Goal: Book appointment/travel/reservation

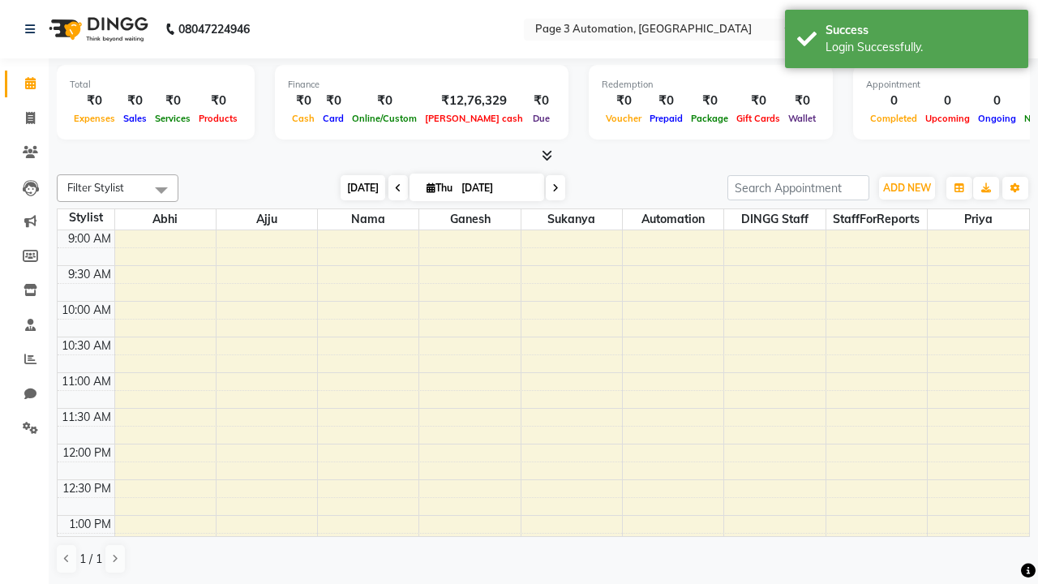
click at [355, 187] on span "[DATE]" at bounding box center [363, 187] width 45 height 25
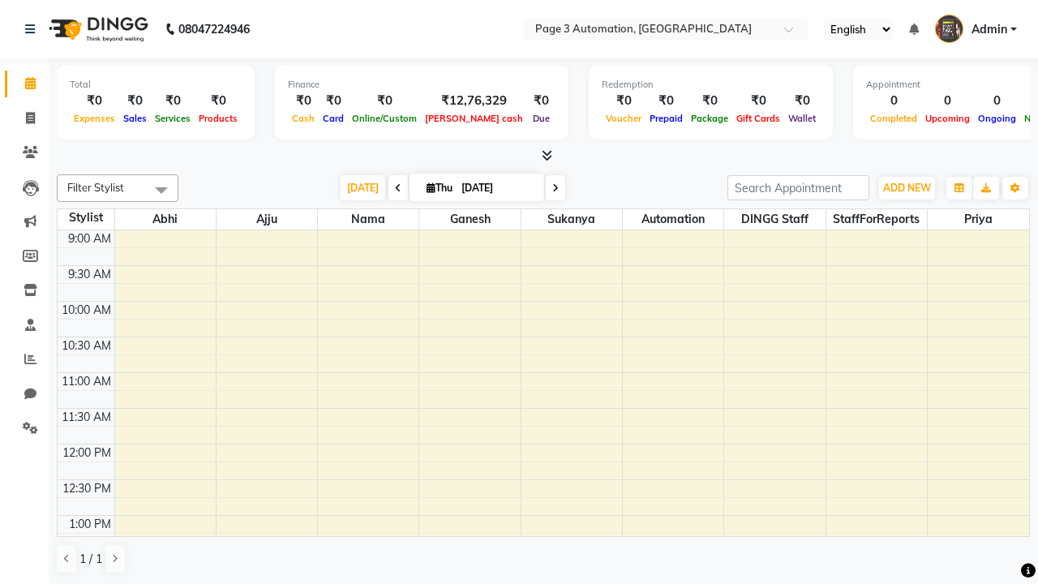
click at [552, 187] on icon at bounding box center [555, 188] width 6 height 10
type input "[DATE]"
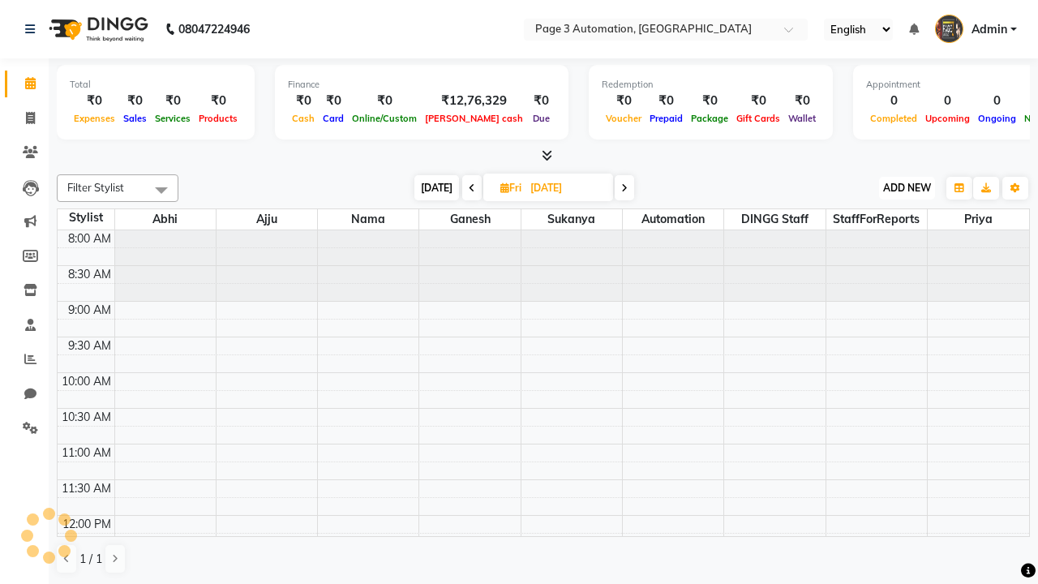
click at [907, 187] on span "ADD NEW" at bounding box center [907, 188] width 48 height 12
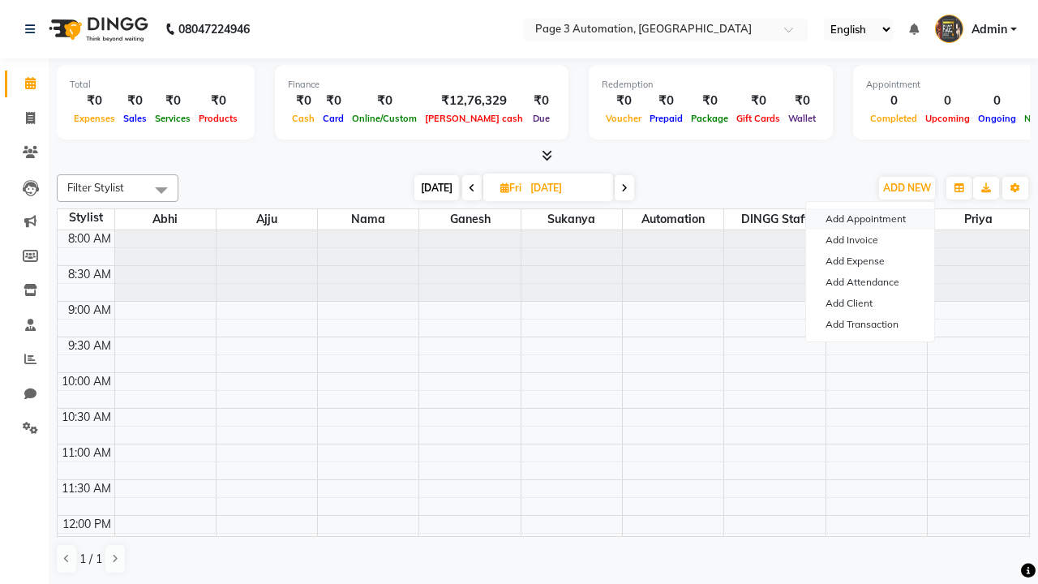
click at [870, 219] on button "Add Appointment" at bounding box center [870, 218] width 128 height 21
select select "tentative"
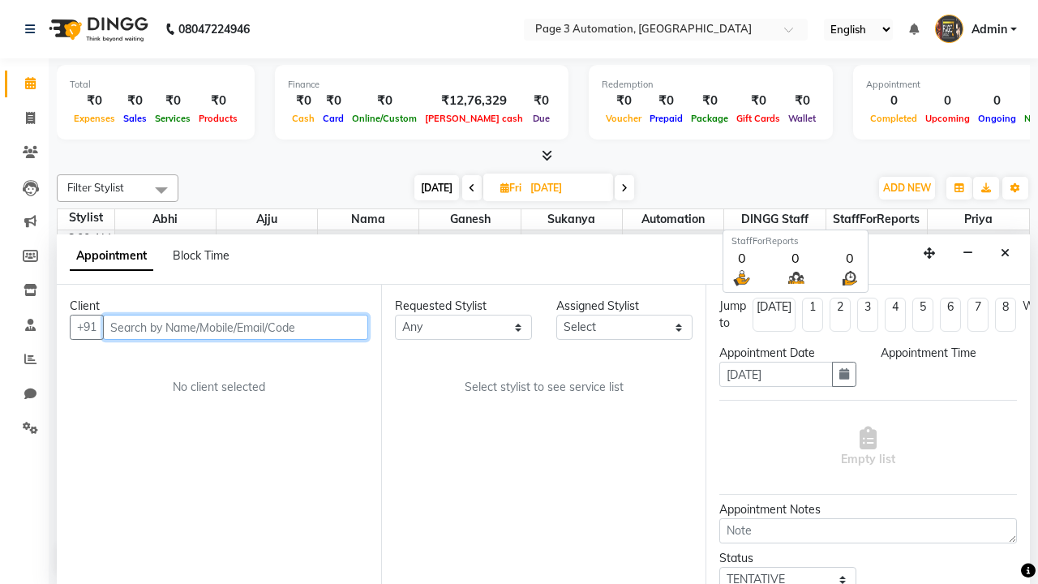
select select "540"
type input "8192346578"
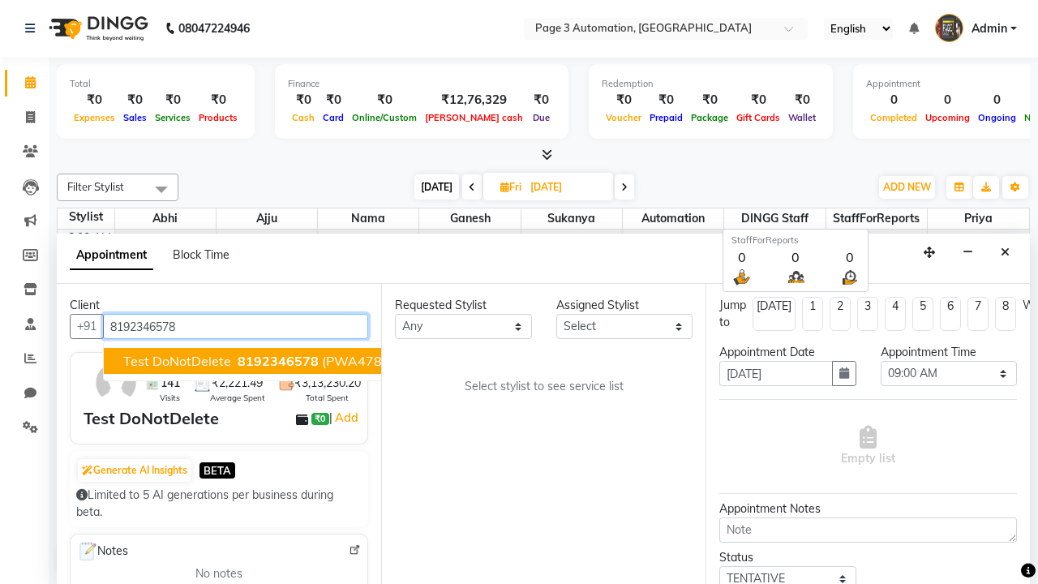
click at [238, 361] on span "8192346578" at bounding box center [278, 361] width 81 height 16
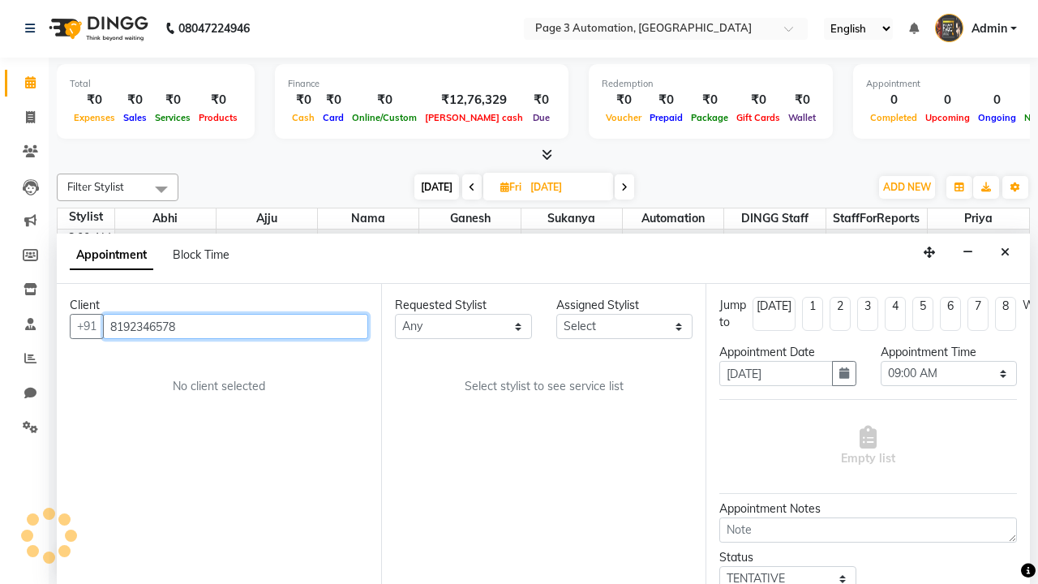
select select "711"
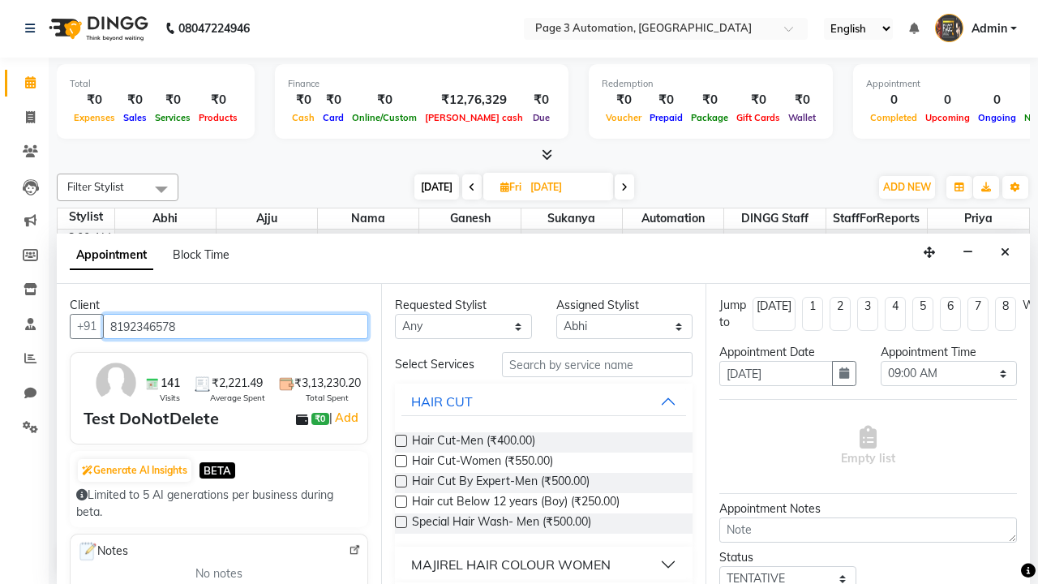
scroll to position [0, 0]
type input "8192346578"
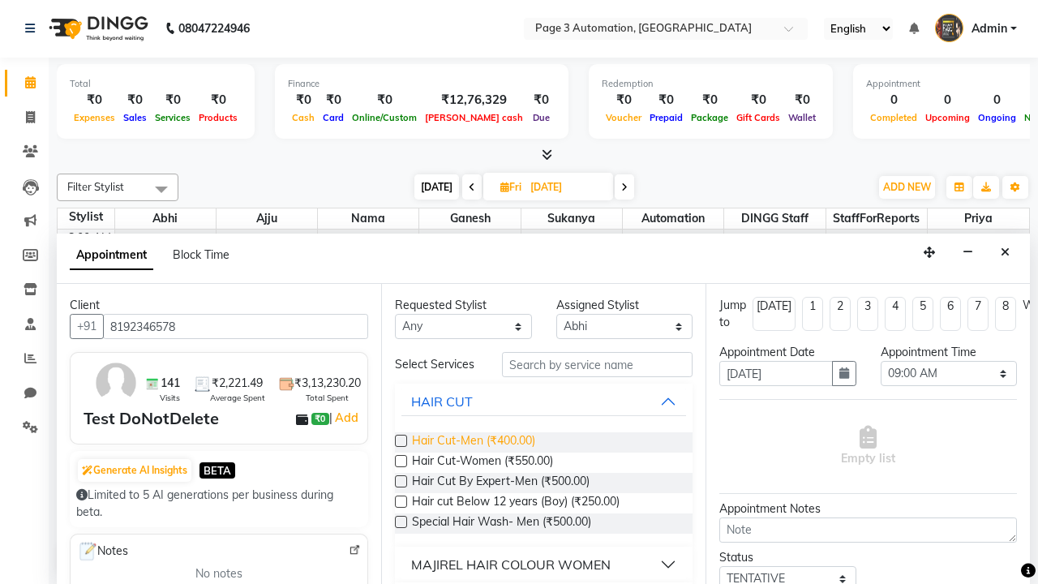
click at [473, 442] on span "Hair Cut-Men (₹400.00)" at bounding box center [473, 442] width 123 height 20
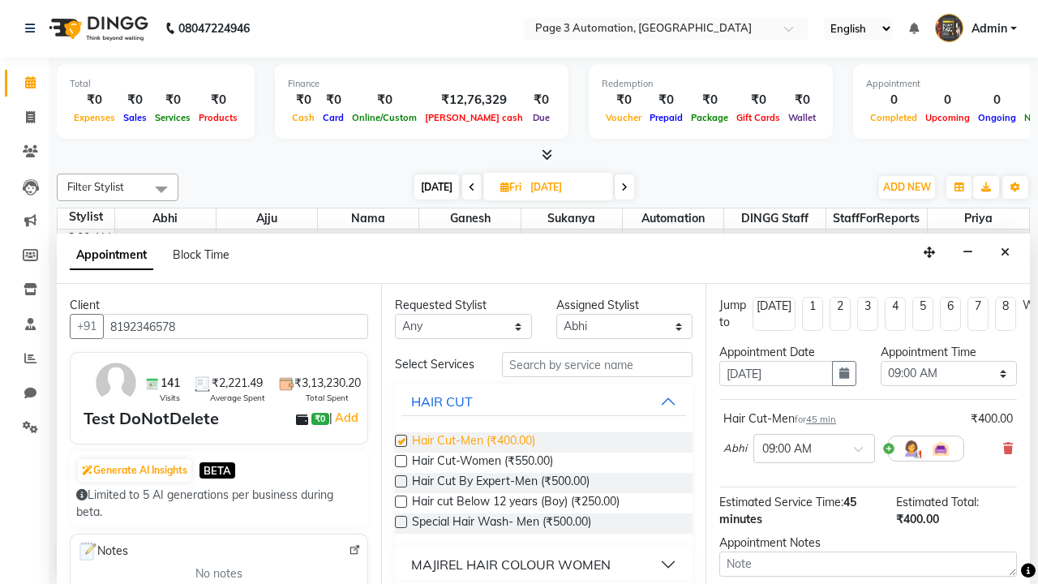
checkbox input "false"
select select "720"
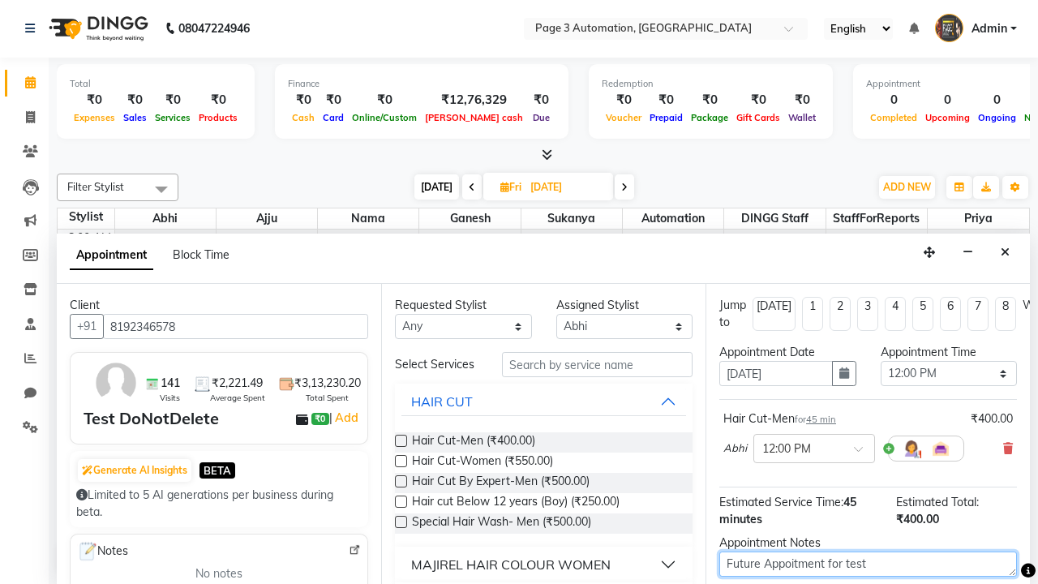
type textarea "Future Appoitment for test"
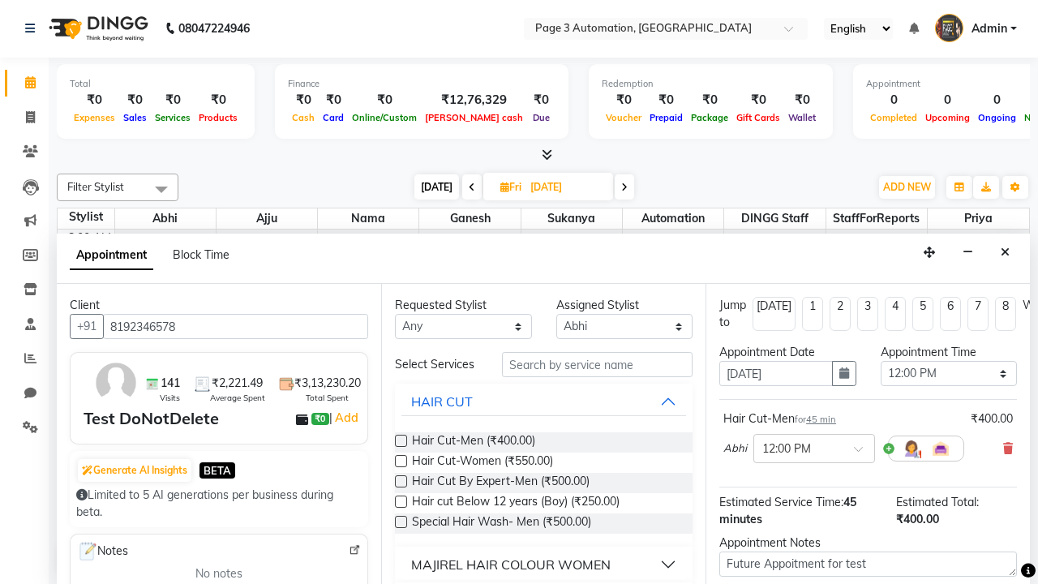
checkbox input "false"
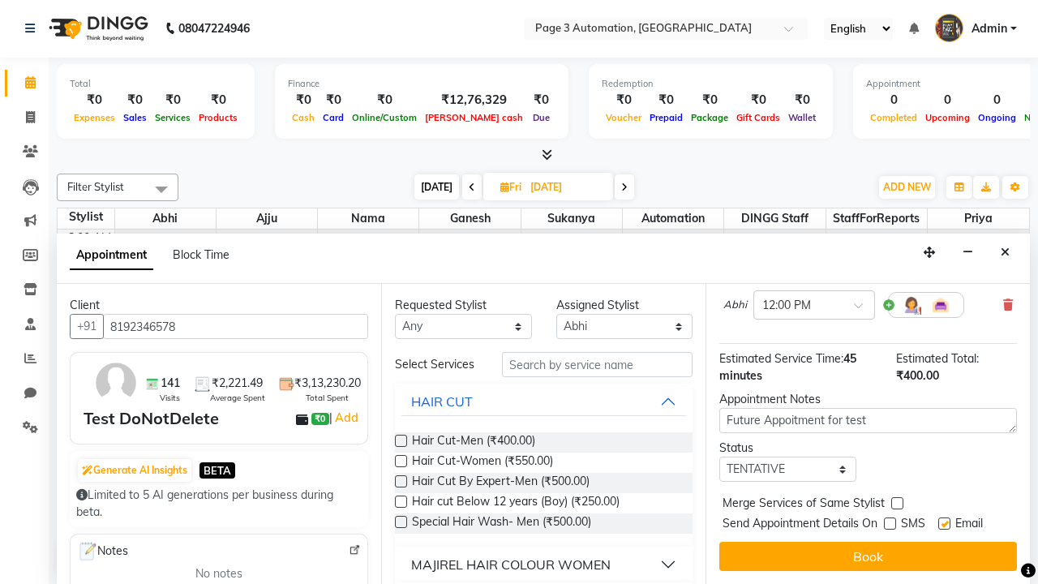
click at [944, 523] on label at bounding box center [944, 523] width 12 height 12
click at [944, 523] on input "checkbox" at bounding box center [943, 525] width 11 height 11
checkbox input "false"
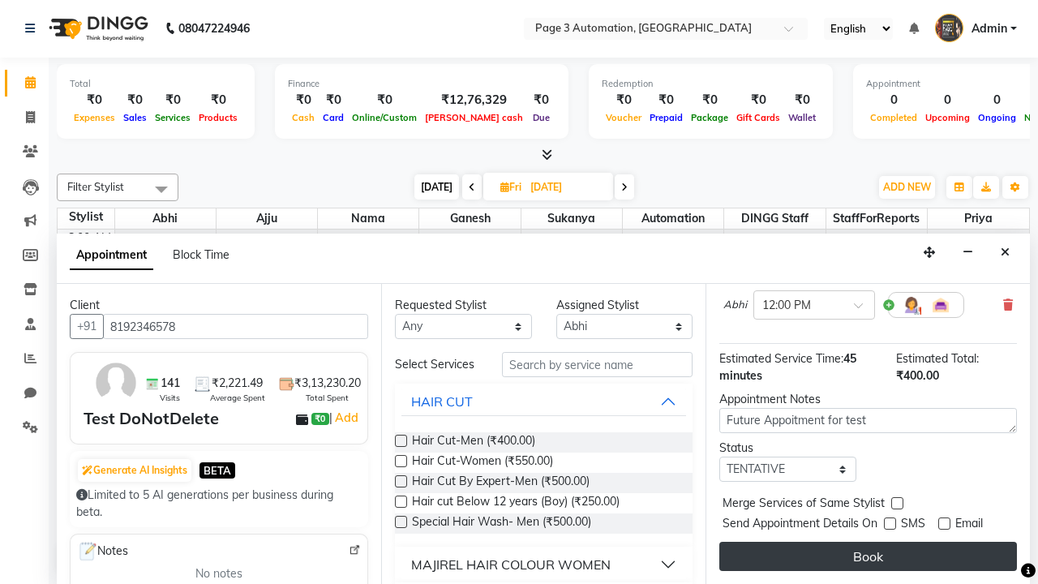
click at [868, 556] on button "Book" at bounding box center [868, 556] width 298 height 29
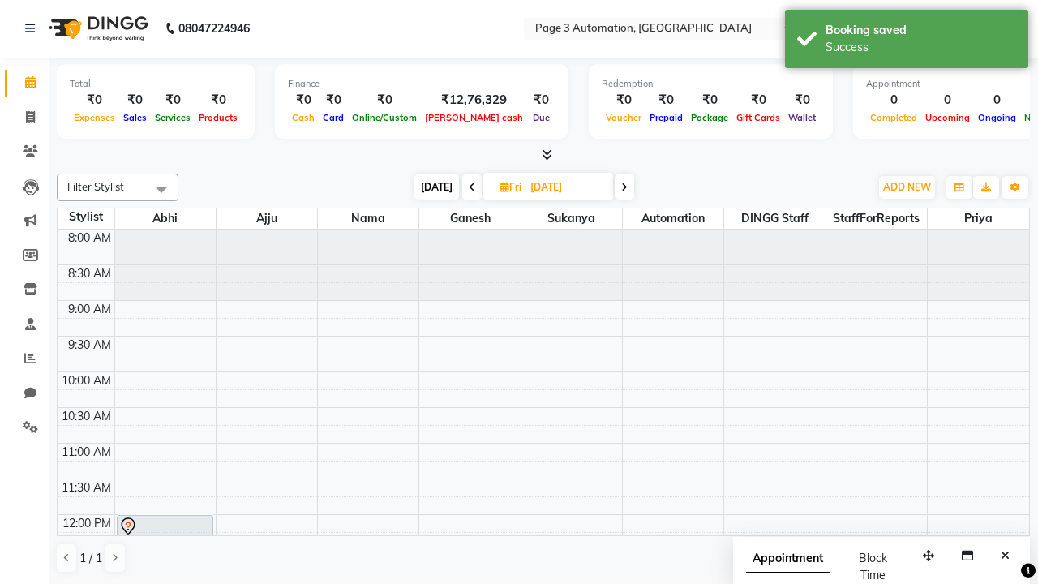
scroll to position [0, 0]
click at [907, 41] on div "Success" at bounding box center [921, 47] width 191 height 17
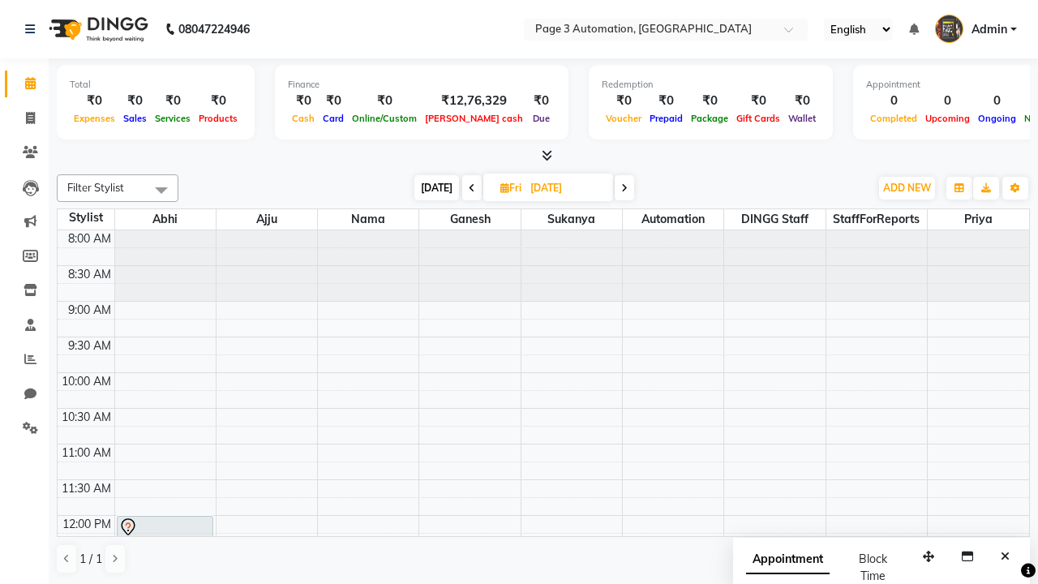
click at [161, 190] on span at bounding box center [161, 189] width 32 height 31
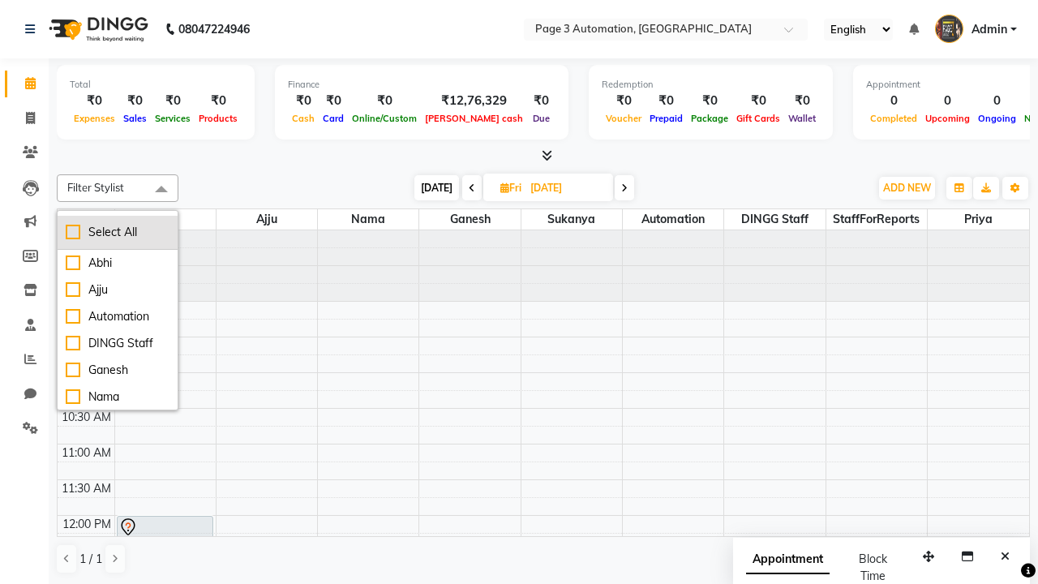
click at [118, 232] on div "Select All" at bounding box center [118, 232] width 104 height 17
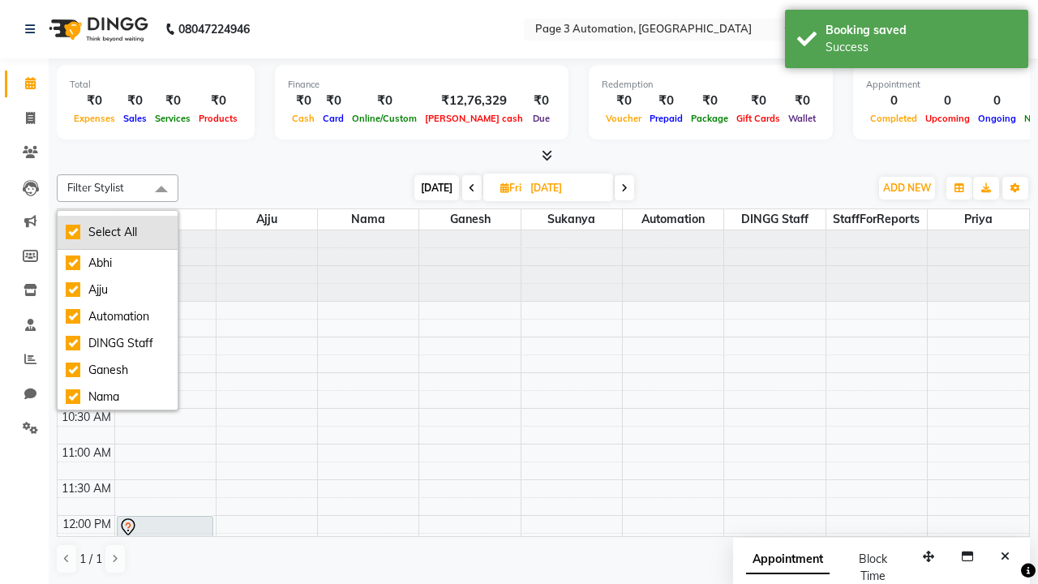
checkbox input "true"
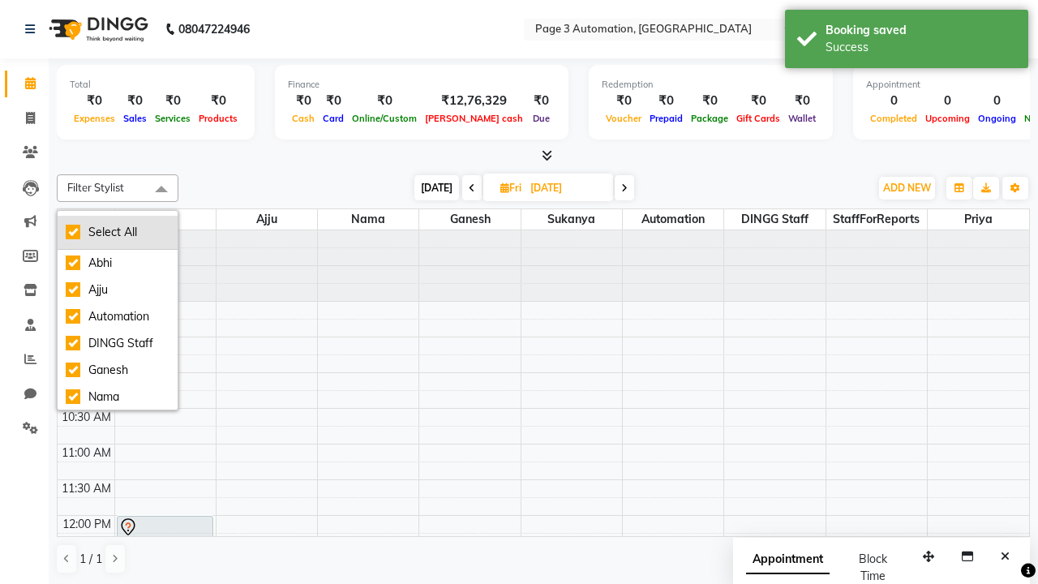
checkbox input "true"
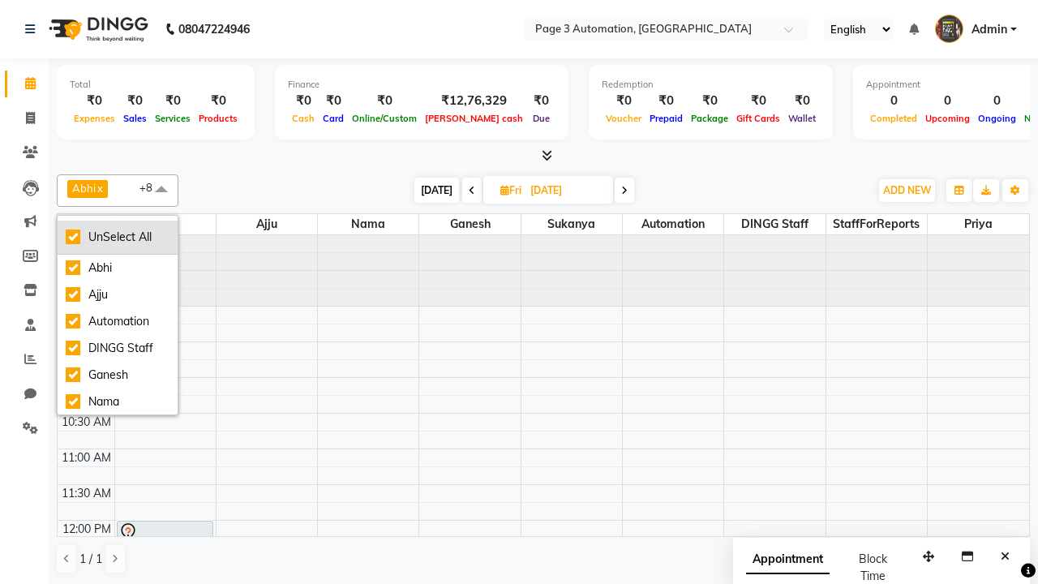
click at [118, 237] on div "UnSelect All" at bounding box center [118, 237] width 104 height 17
checkbox input "false"
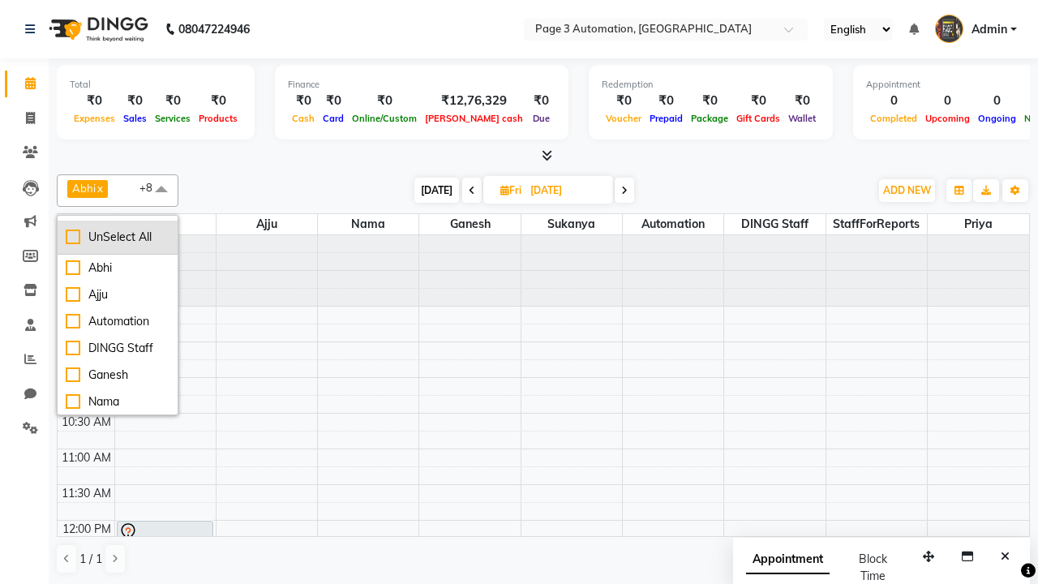
checkbox input "false"
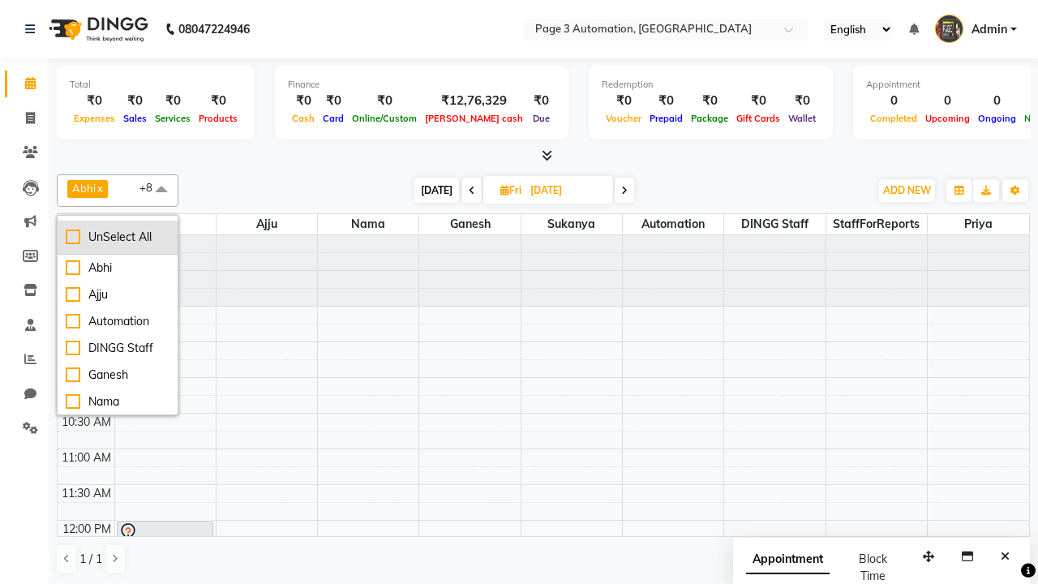
checkbox input "false"
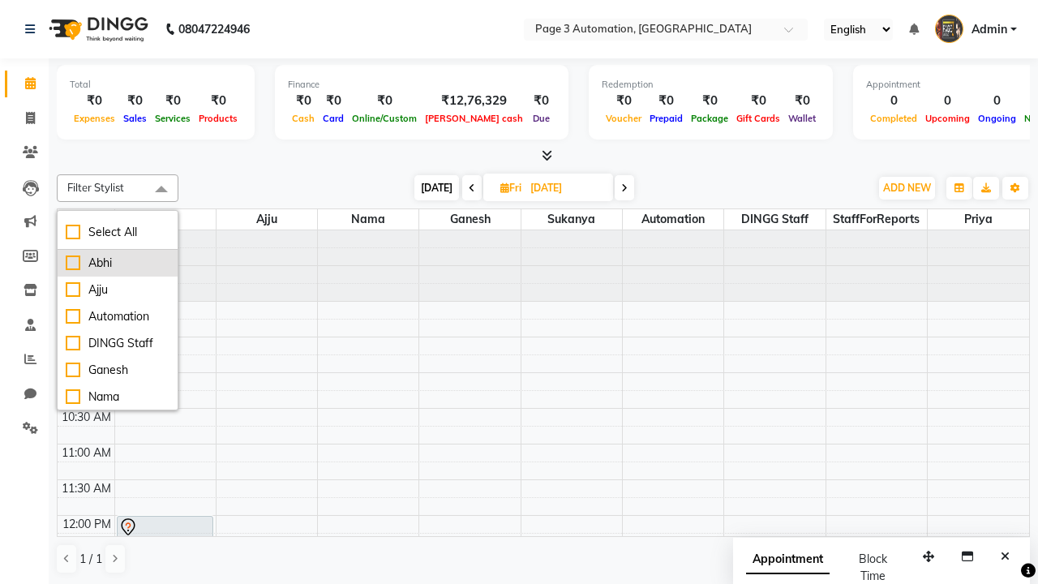
click at [118, 263] on div "Abhi" at bounding box center [118, 263] width 104 height 17
checkbox input "true"
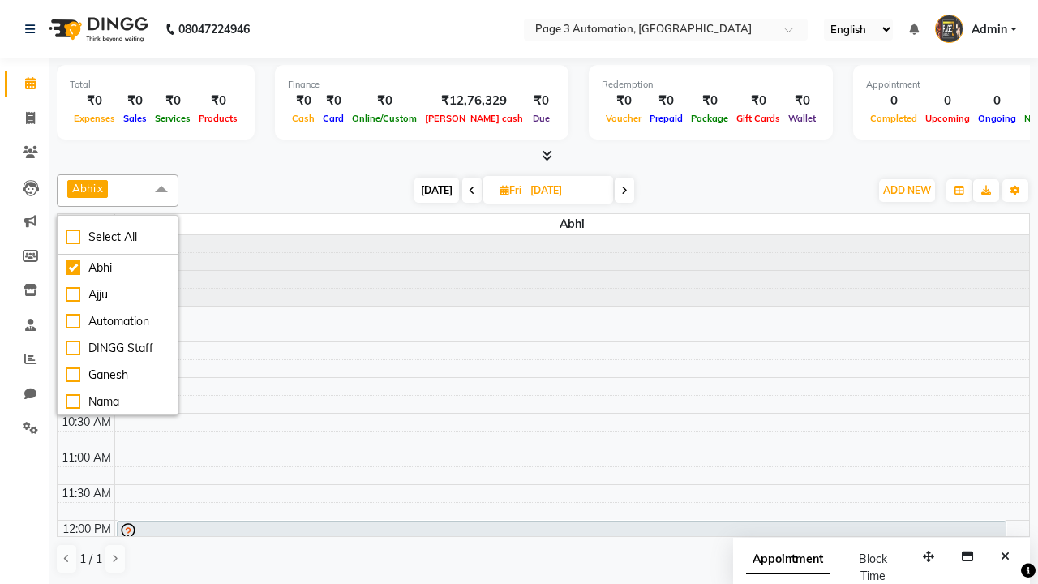
click at [161, 190] on span at bounding box center [161, 189] width 32 height 31
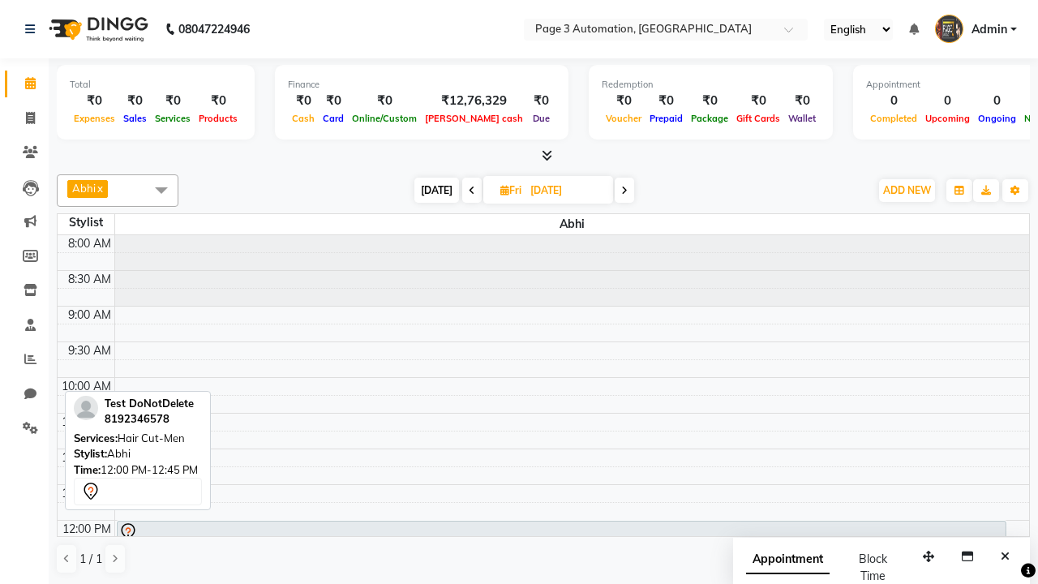
scroll to position [37, 0]
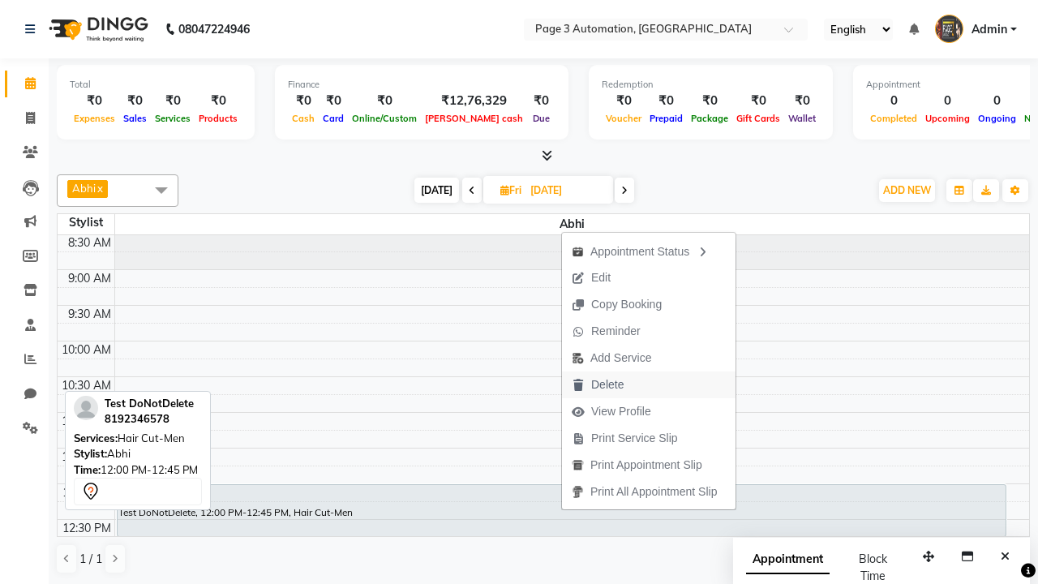
click at [651, 384] on button "Delete" at bounding box center [649, 384] width 174 height 27
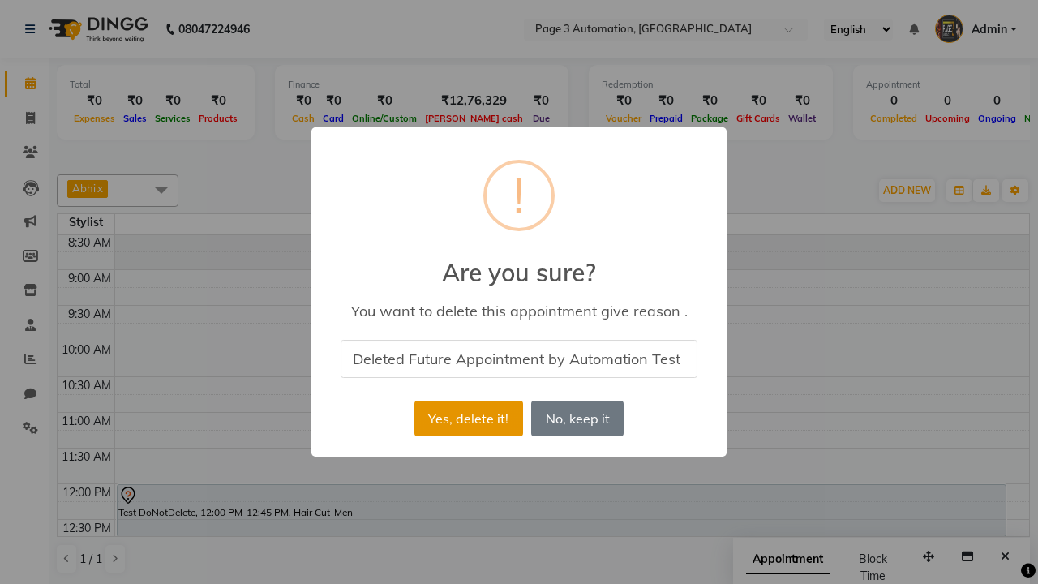
type input "Deleted Future Appointment by Automation Test"
click at [470, 413] on button "Yes, delete it!" at bounding box center [468, 419] width 109 height 36
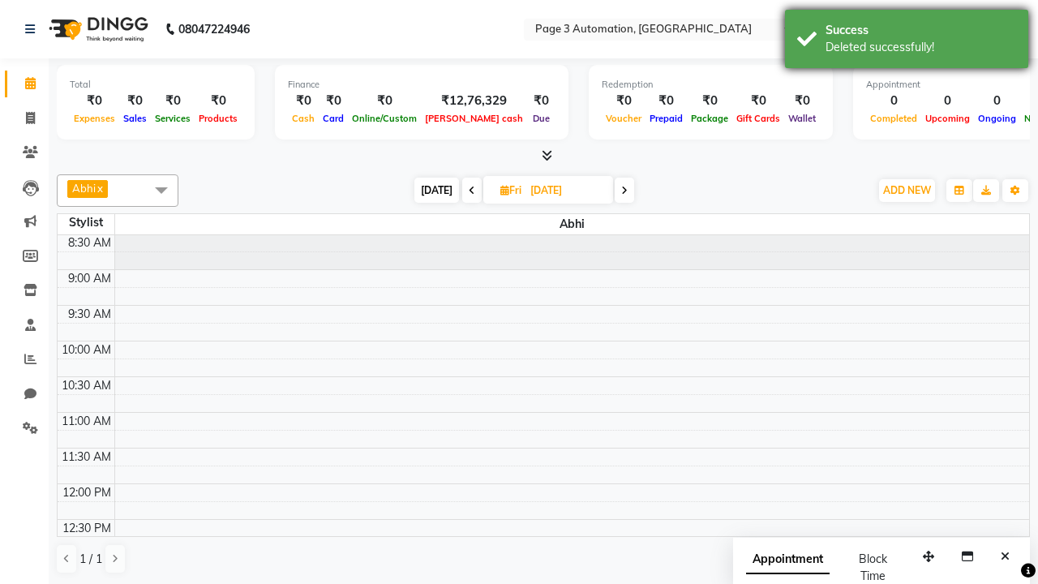
click at [907, 41] on div "Deleted successfully!" at bounding box center [921, 47] width 191 height 17
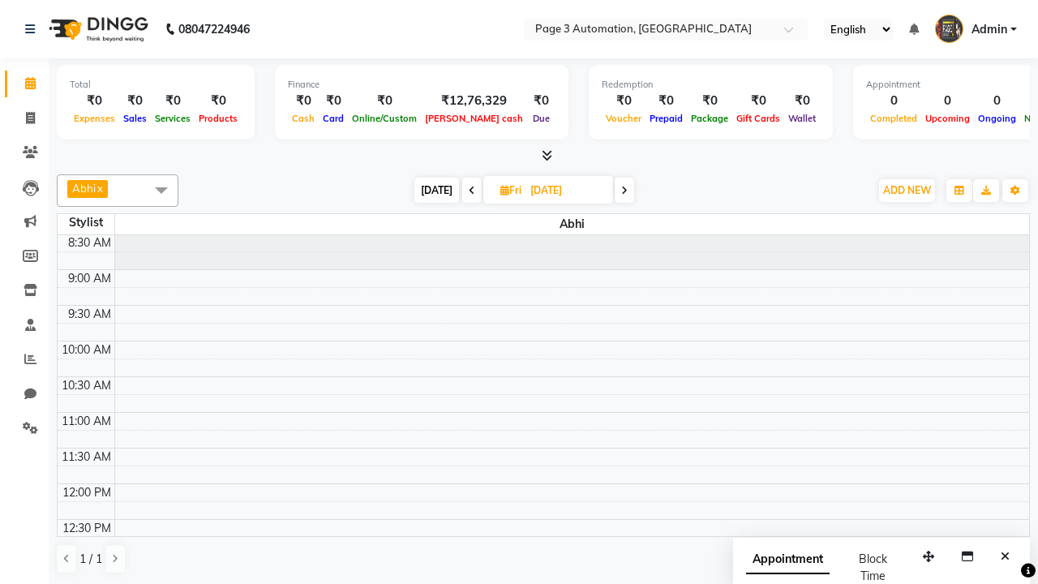
click at [161, 190] on span at bounding box center [161, 189] width 32 height 31
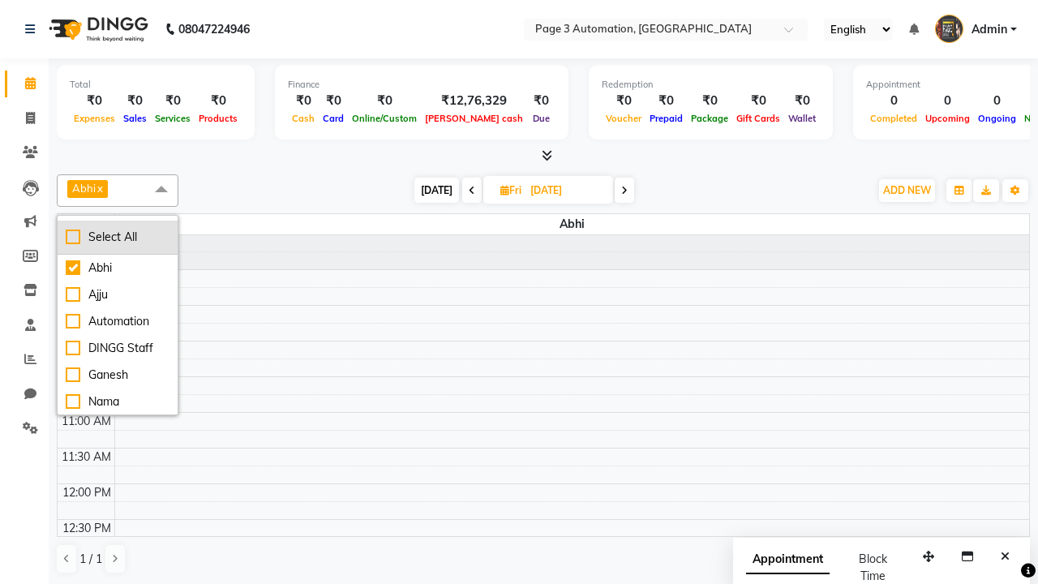
click at [118, 237] on div "Select All" at bounding box center [118, 237] width 104 height 17
checkbox input "true"
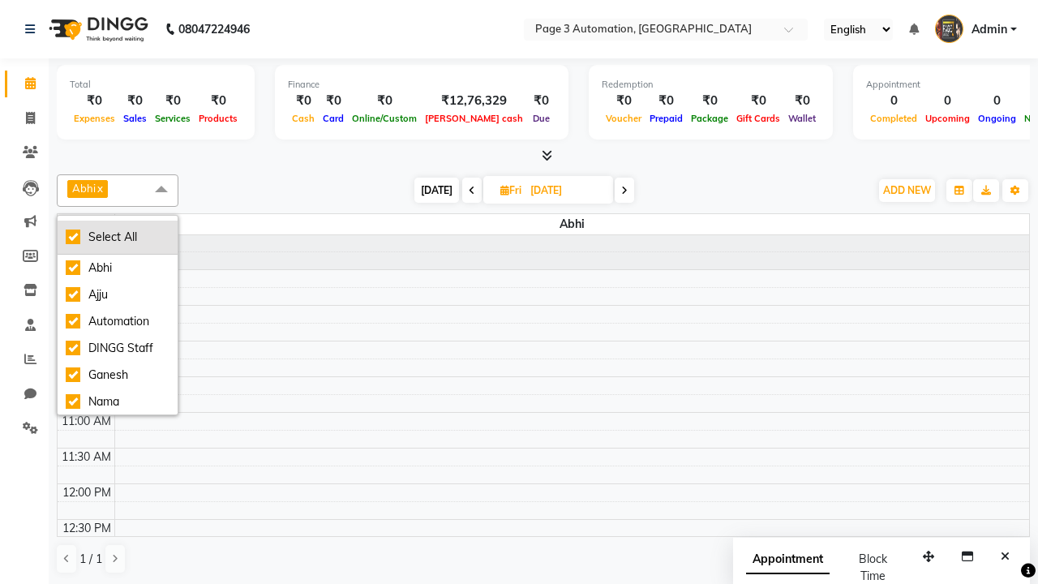
checkbox input "true"
